Goal: Submit feedback/report problem

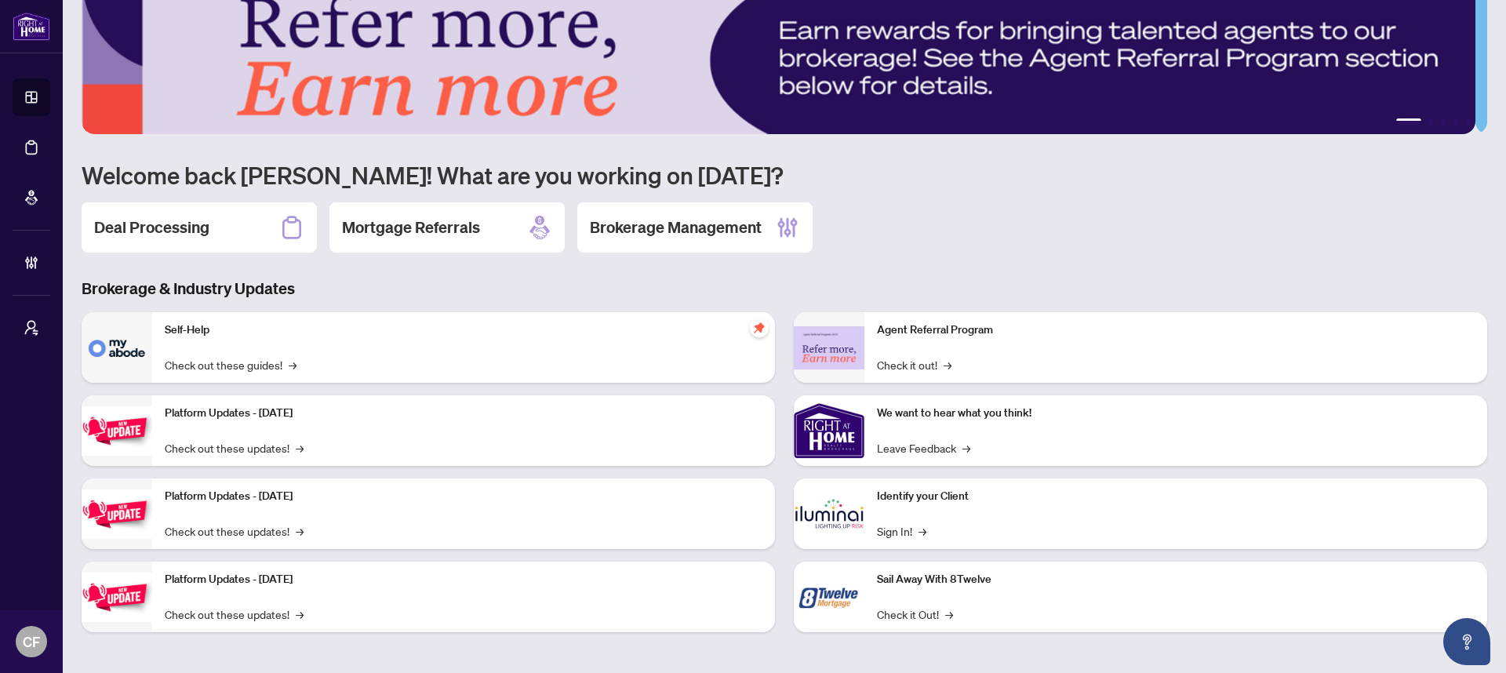
scroll to position [38, 0]
click at [938, 449] on link "Leave Feedback →" at bounding box center [923, 446] width 93 height 17
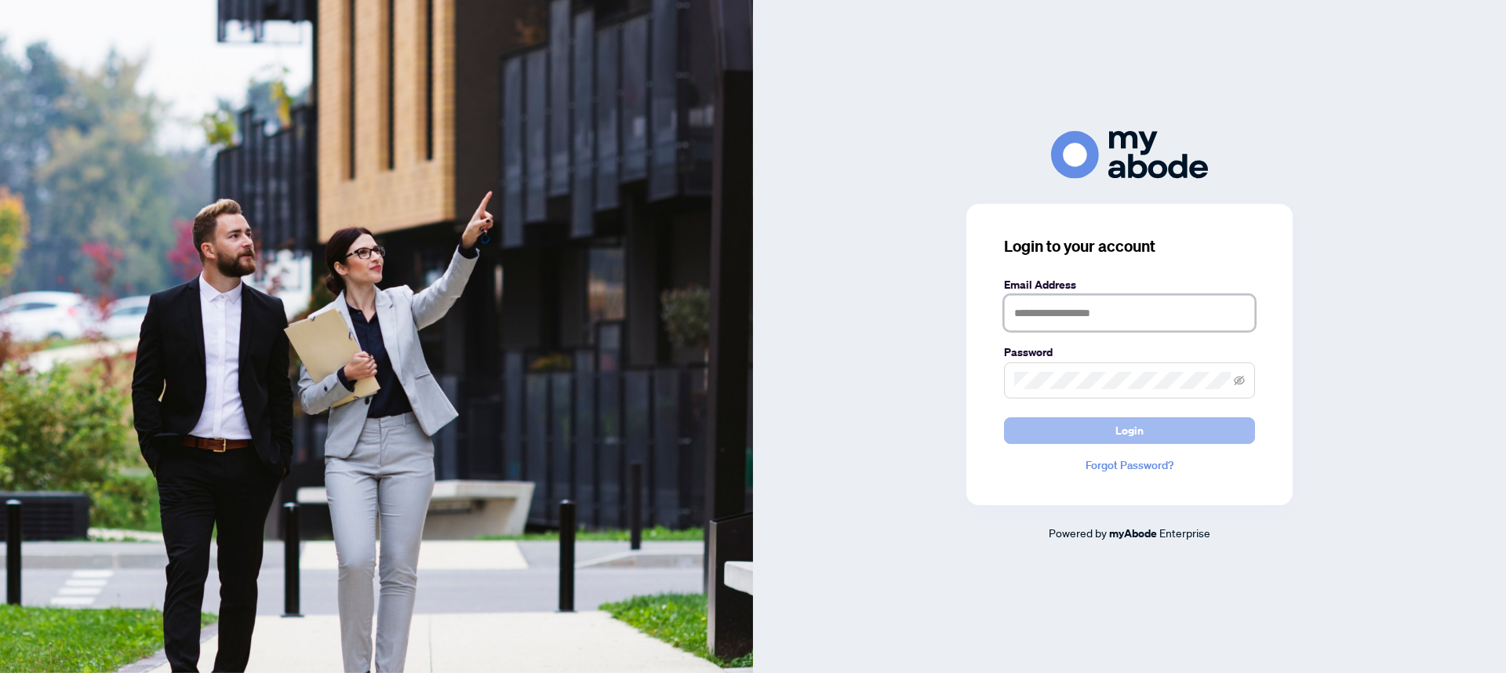
type input "**********"
click at [1202, 439] on button "Login" at bounding box center [1129, 430] width 251 height 27
